Goal: Transaction & Acquisition: Subscribe to service/newsletter

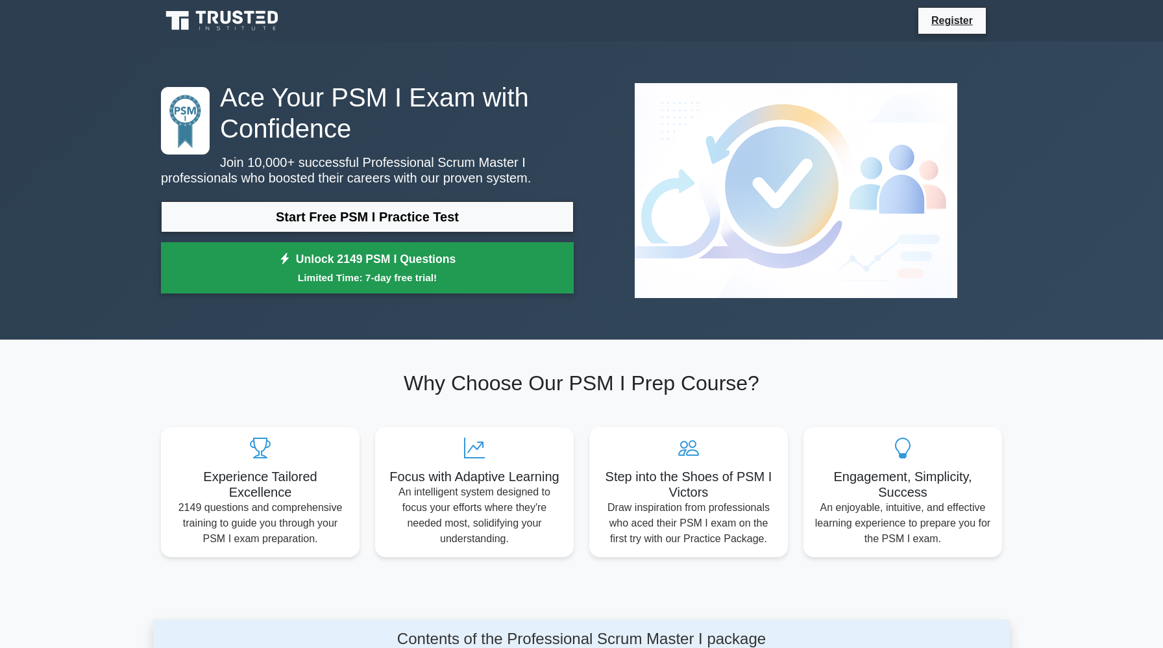
click at [430, 275] on small "Limited Time: 7-day free trial!" at bounding box center [367, 277] width 380 height 15
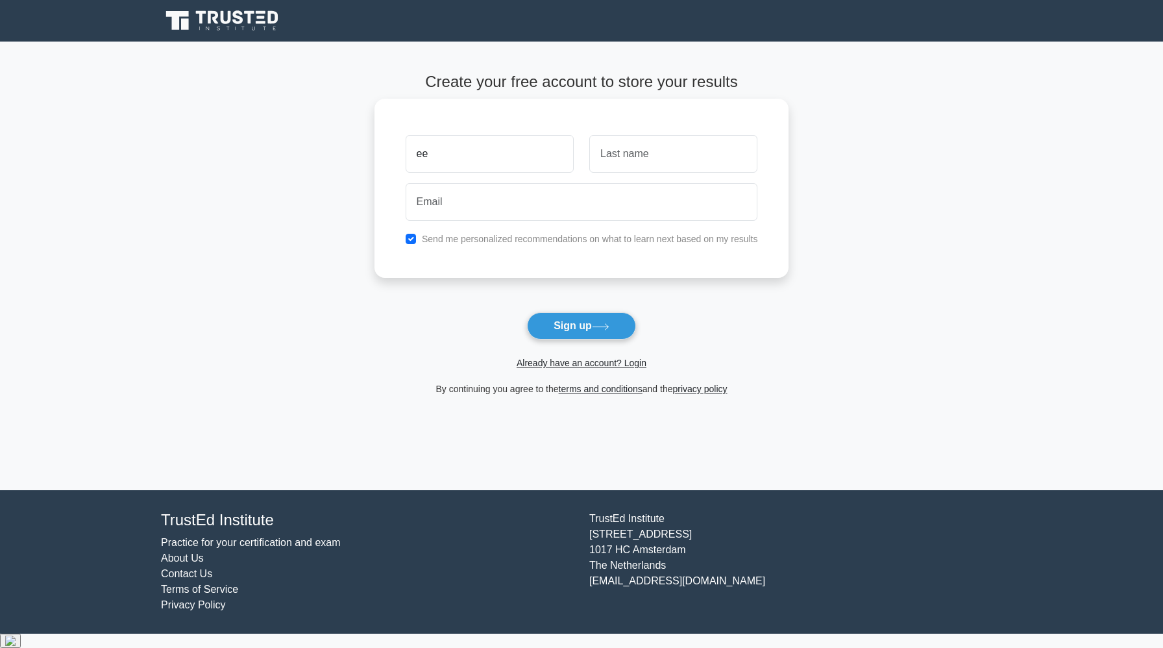
type input "ee"
click at [643, 158] on input "text" at bounding box center [673, 154] width 168 height 38
type input "dd"
click at [630, 215] on input "email" at bounding box center [582, 202] width 352 height 38
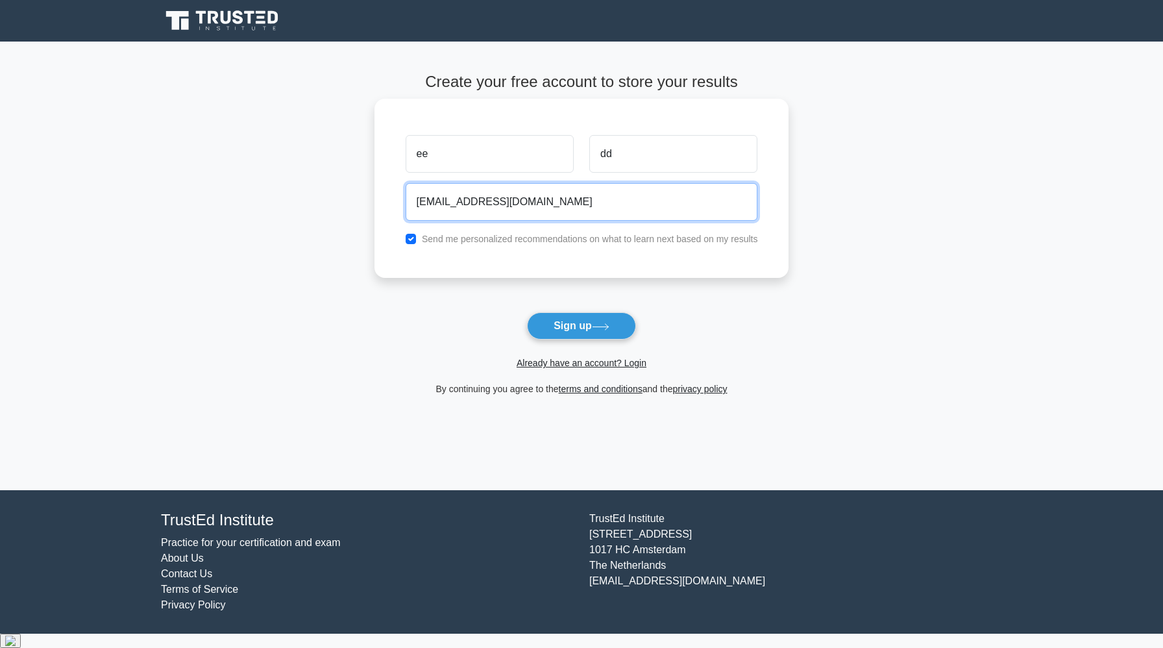
type input "[EMAIL_ADDRESS][DOMAIN_NAME]"
click at [411, 244] on input "checkbox" at bounding box center [411, 239] width 10 height 10
checkbox input "false"
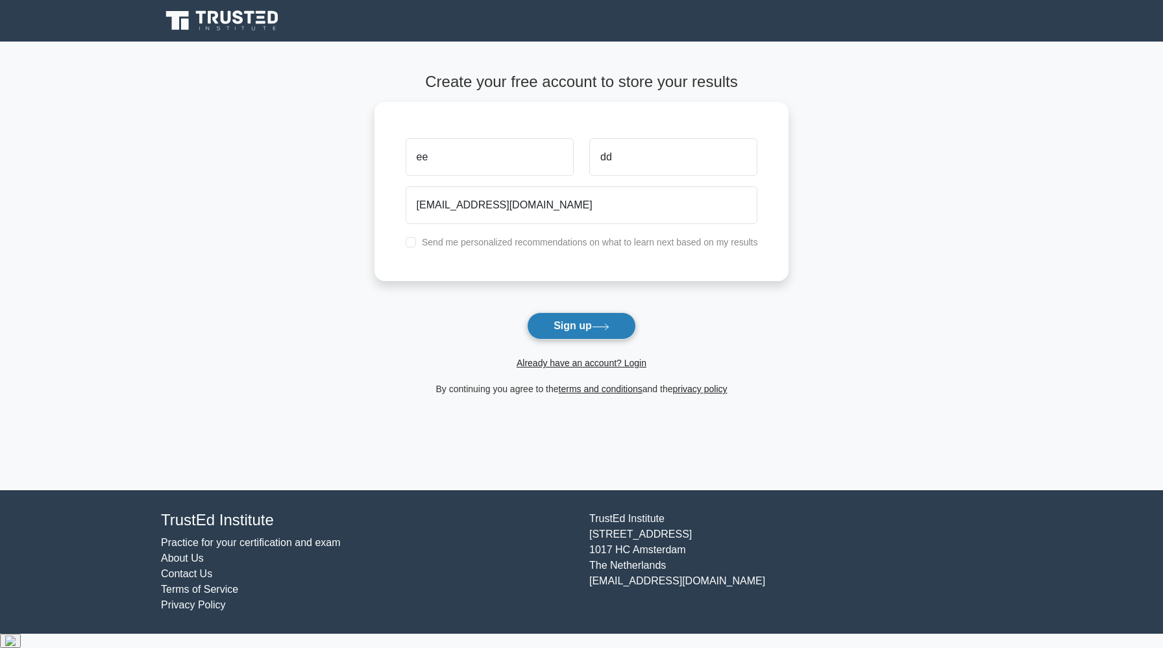
click at [570, 339] on button "Sign up" at bounding box center [581, 325] width 109 height 27
